Goal: Information Seeking & Learning: Learn about a topic

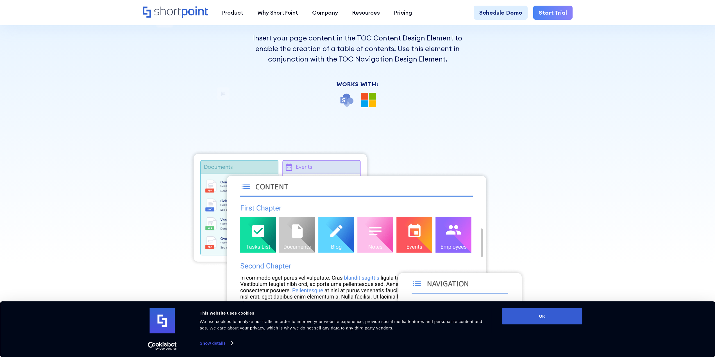
scroll to position [112, 0]
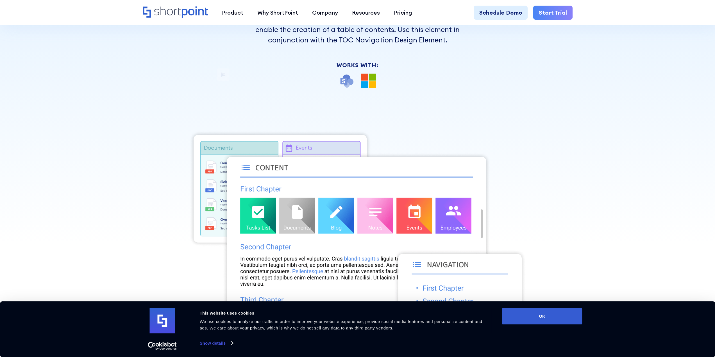
click at [354, 78] on div at bounding box center [357, 81] width 211 height 15
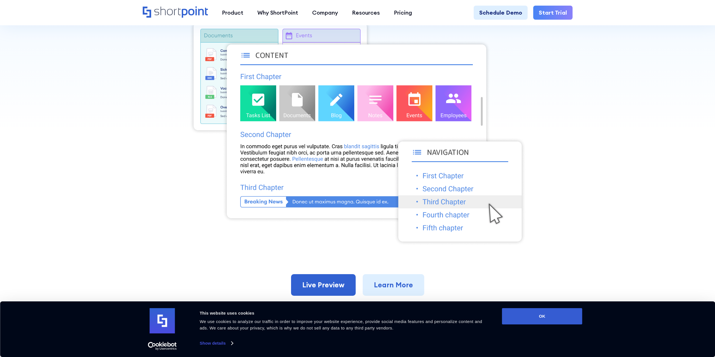
scroll to position [0, 0]
